Goal: Complete application form: Complete application form

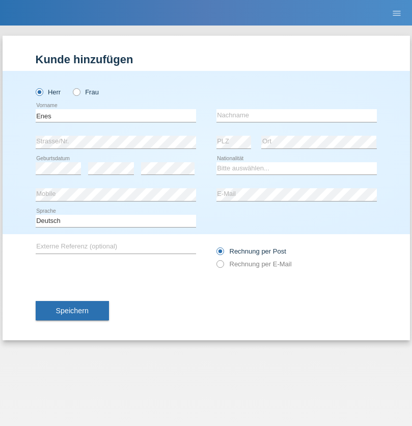
type input "Enes"
click at [297, 115] on input "text" at bounding box center [297, 115] width 161 height 13
type input "Karaalp"
select select "AT"
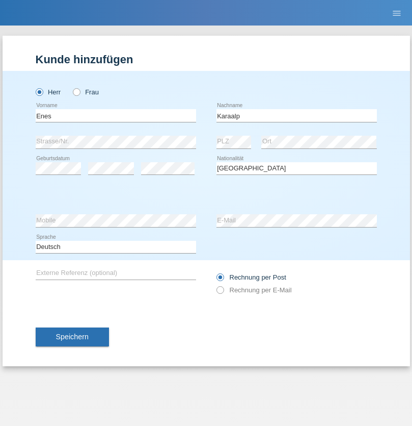
select select "C"
select select "01"
select select "10"
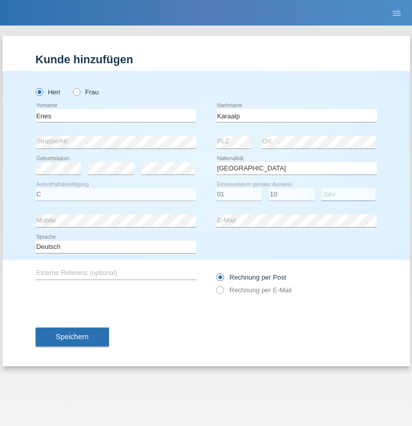
select select "2019"
select select "en"
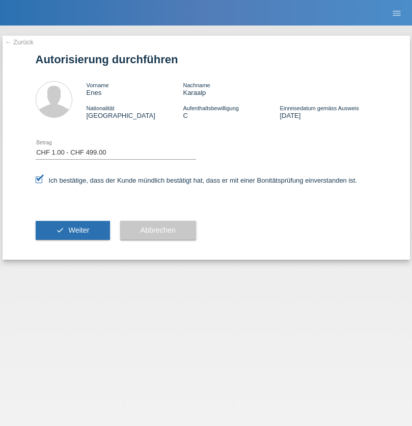
select select "1"
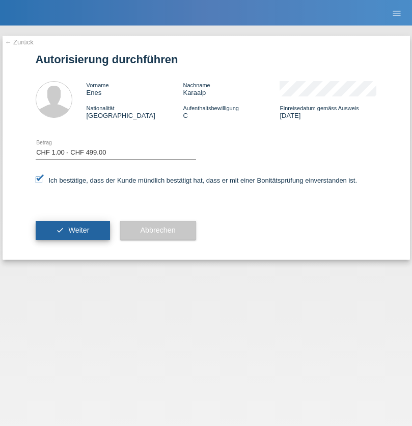
click at [72, 230] on span "Weiter" at bounding box center [78, 230] width 21 height 8
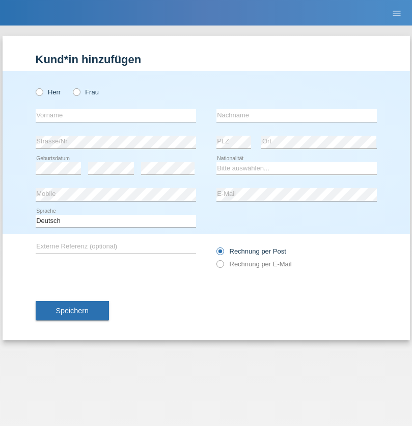
radio input "true"
click at [116, 115] on input "text" at bounding box center [116, 115] width 161 height 13
type input "firat"
click at [297, 115] on input "text" at bounding box center [297, 115] width 161 height 13
type input "kara"
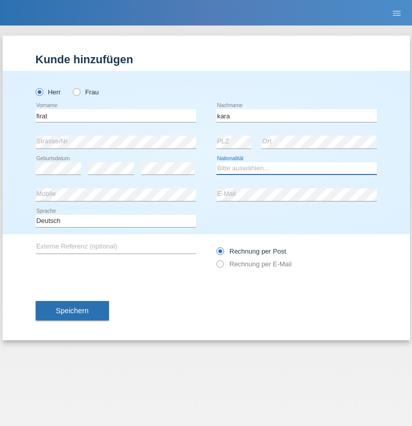
select select "CH"
radio input "true"
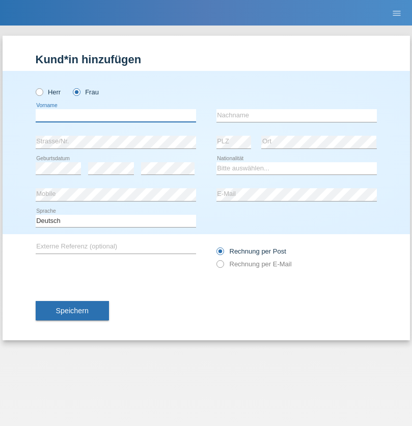
click at [116, 115] on input "text" at bounding box center [116, 115] width 161 height 13
type input "Nuria"
click at [297, 115] on input "text" at bounding box center [297, 115] width 161 height 13
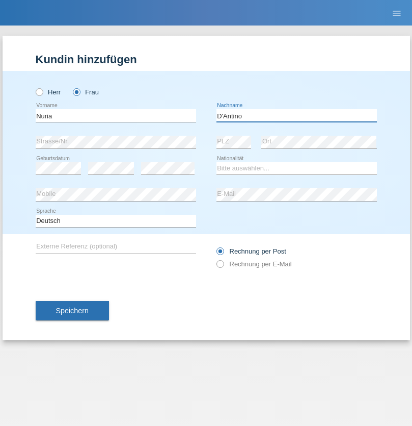
type input "D'Antino"
select select "CH"
